Goal: Entertainment & Leisure: Consume media (video, audio)

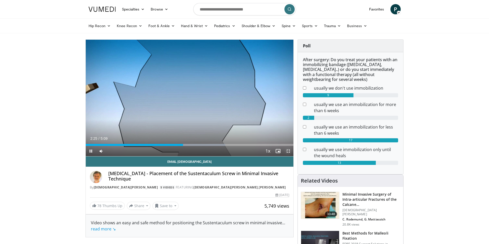
click at [288, 152] on span "Video Player" at bounding box center [288, 151] width 10 height 10
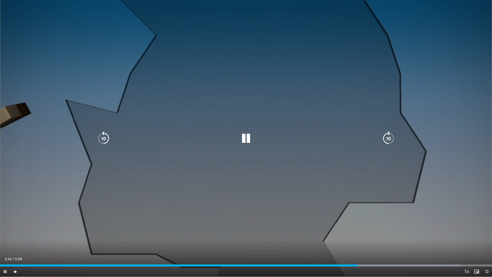
click at [247, 143] on icon "Video Player" at bounding box center [246, 138] width 14 height 14
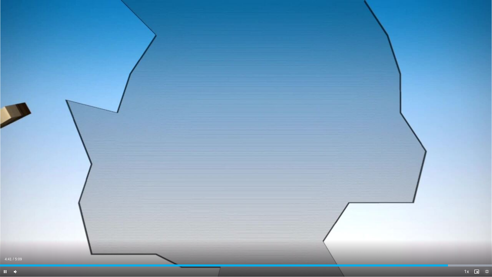
click at [486, 244] on span "Video Player" at bounding box center [487, 271] width 10 height 10
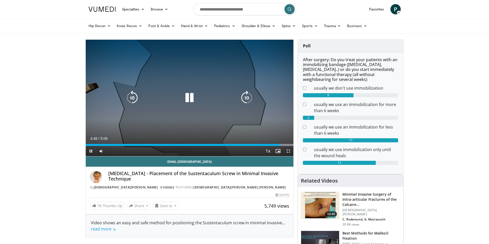
click at [189, 96] on icon "Video Player" at bounding box center [189, 98] width 14 height 14
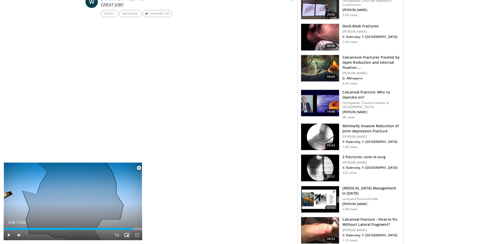
scroll to position [359, 0]
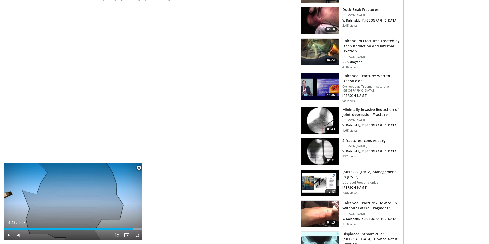
click at [312, 116] on img at bounding box center [320, 120] width 38 height 27
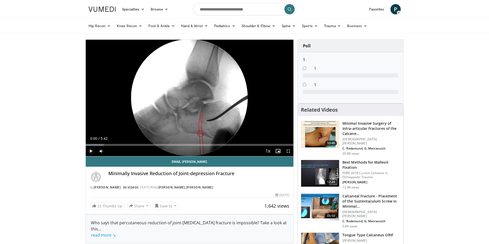
click at [90, 151] on span "Video Player" at bounding box center [91, 151] width 10 height 10
click at [286, 152] on span "Video Player" at bounding box center [288, 151] width 10 height 10
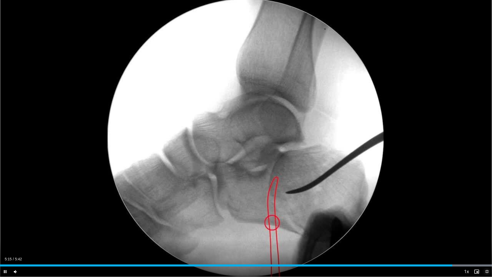
click at [486, 244] on span "Video Player" at bounding box center [487, 271] width 10 height 10
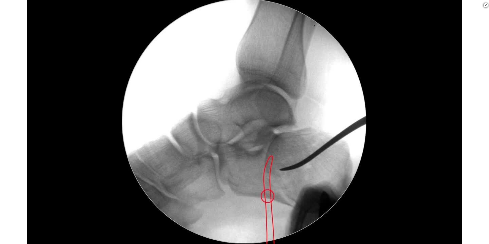
scroll to position [256, 0]
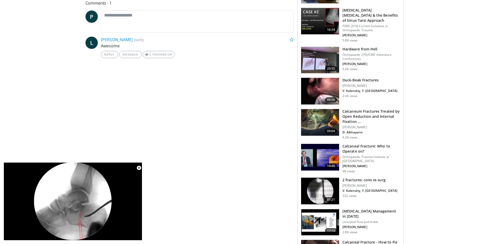
click at [315, 78] on img at bounding box center [320, 91] width 38 height 27
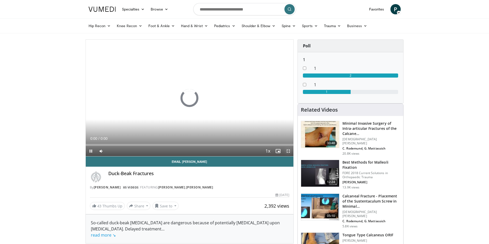
click at [287, 150] on span "Video Player" at bounding box center [288, 151] width 10 height 10
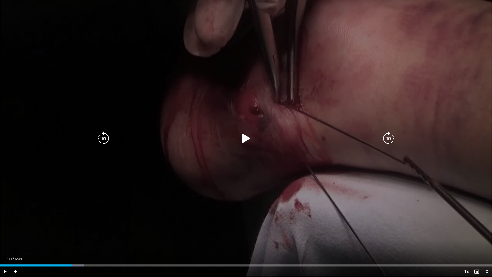
click at [238, 137] on div "Video Player" at bounding box center [245, 138] width 295 height 10
click at [244, 136] on icon "Video Player" at bounding box center [246, 138] width 14 height 14
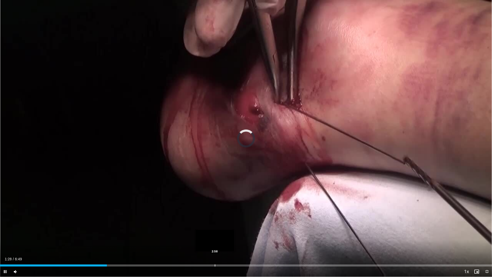
click at [215, 244] on div "Loaded : 0.00% 1:48 2:58" at bounding box center [246, 264] width 492 height 5
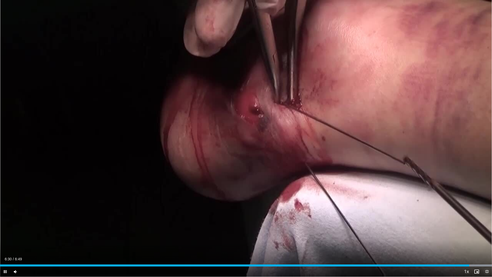
click at [486, 244] on span "Video Player" at bounding box center [487, 271] width 10 height 10
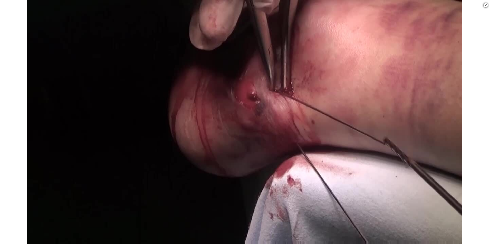
scroll to position [359, 0]
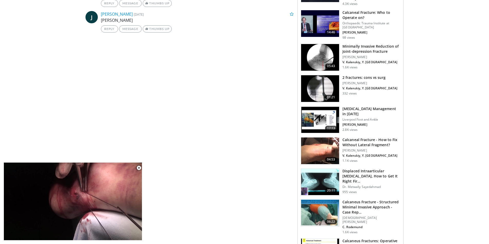
click at [321, 138] on img at bounding box center [320, 151] width 38 height 27
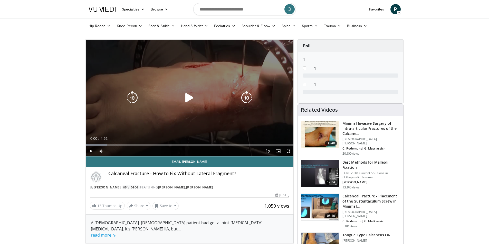
click at [194, 103] on icon "Video Player" at bounding box center [189, 98] width 14 height 14
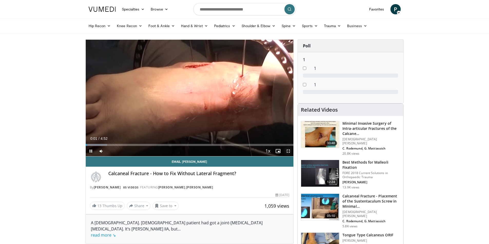
click at [285, 150] on span "Video Player" at bounding box center [288, 151] width 10 height 10
